Goal: Contribute content

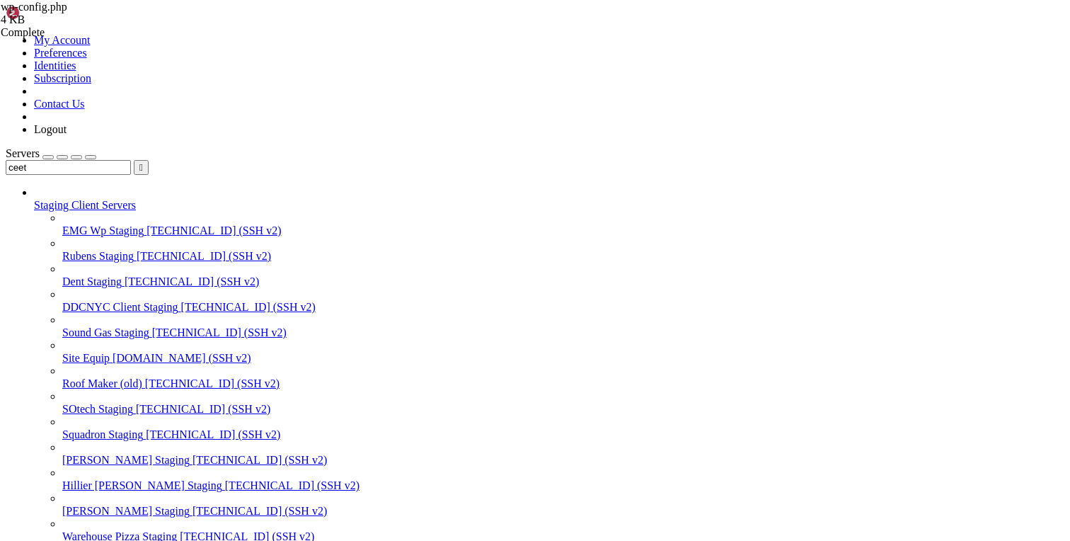
scroll to position [13, 3]
paste input "wp-content/themes/ceetak/resources/views/partials/our-team.blade.php"
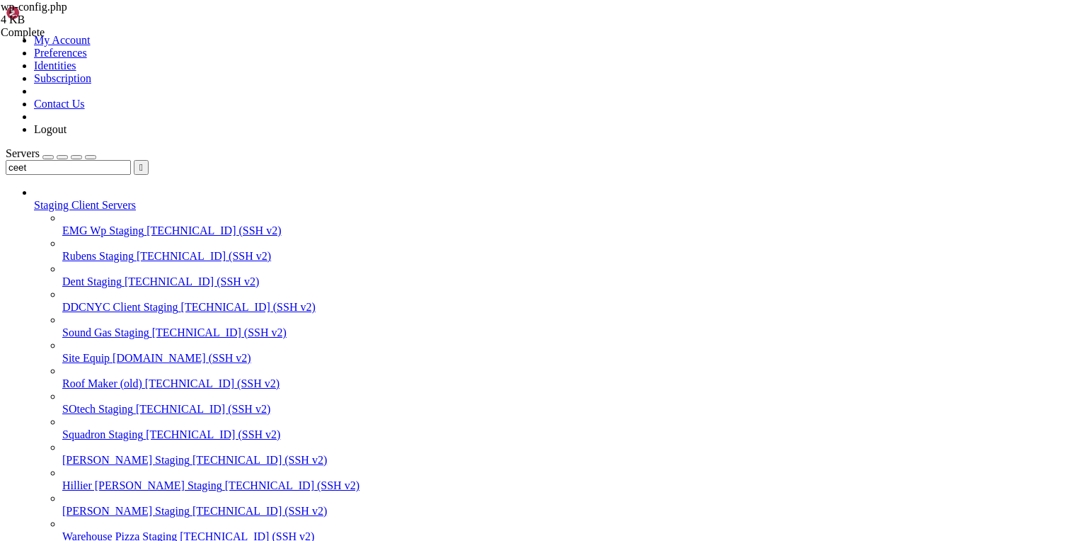
type input "/var/www/[DOMAIN_NAME][URL]"
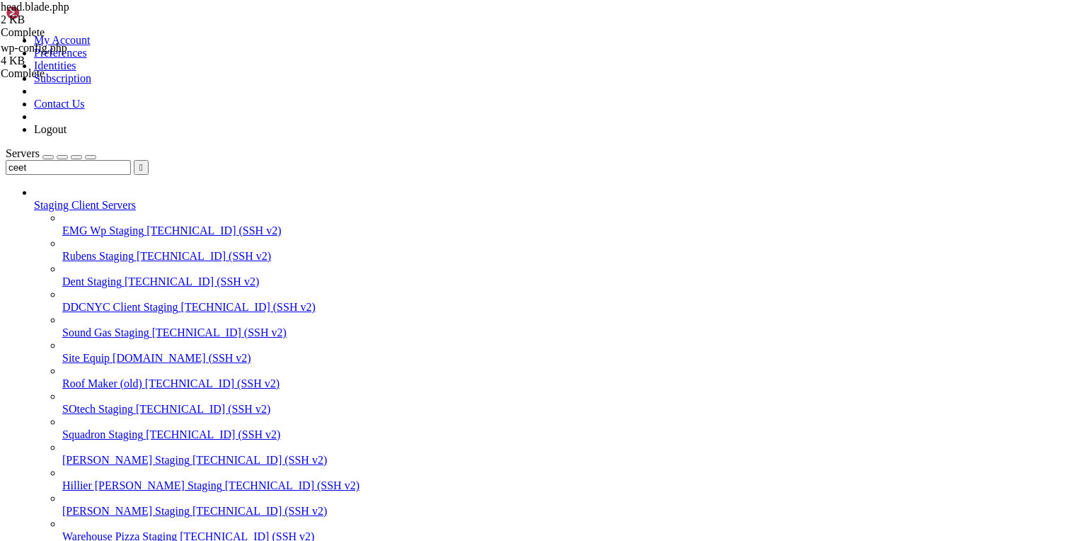
paste textarea "<?php echo get_template_directory_uri(); ?>"
type textarea "<link rel='stylesheet' id='sage/main.css-custom' href='<?php echo get_template_…"
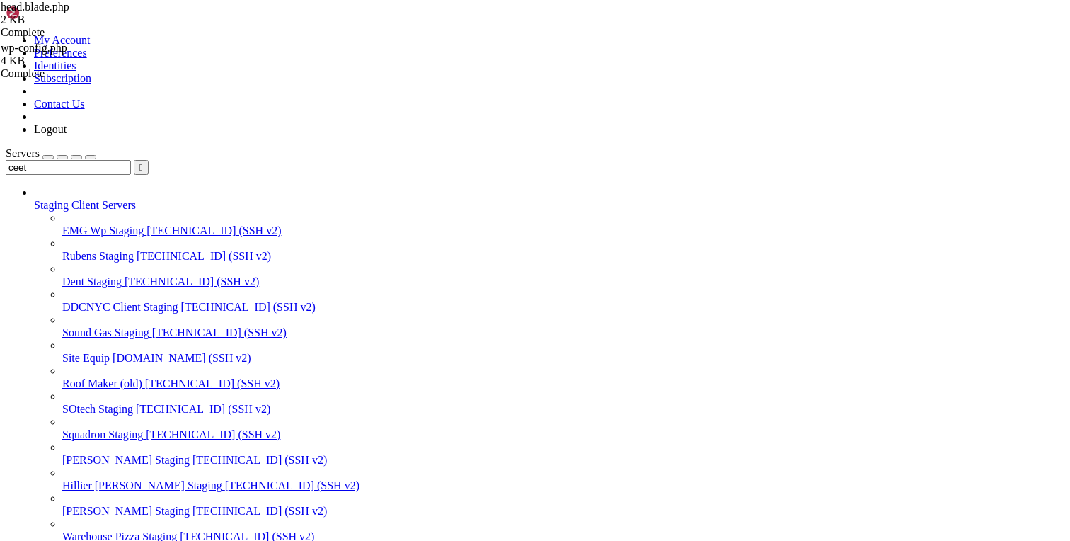
type textarea "<link rel='stylesheet' id='sage/main.css-custom' href='<?php echo get_template_…"
type textarea "<noscript><img src="[URL][DOMAIN_NAME]" style="display:none;" /></noscript>"
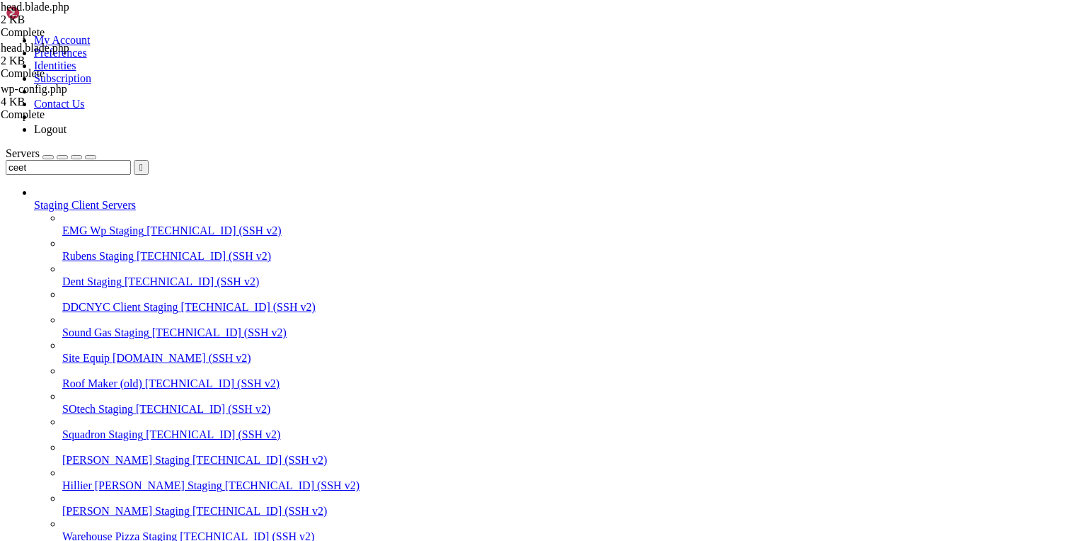
scroll to position [141, 0]
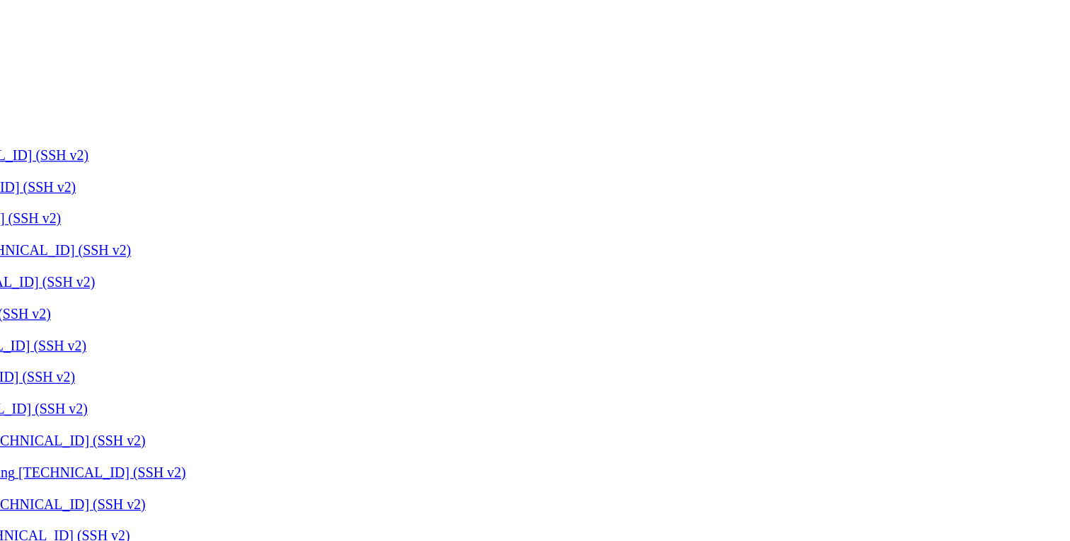
scroll to position [0, 0]
